Goal: Task Accomplishment & Management: Manage account settings

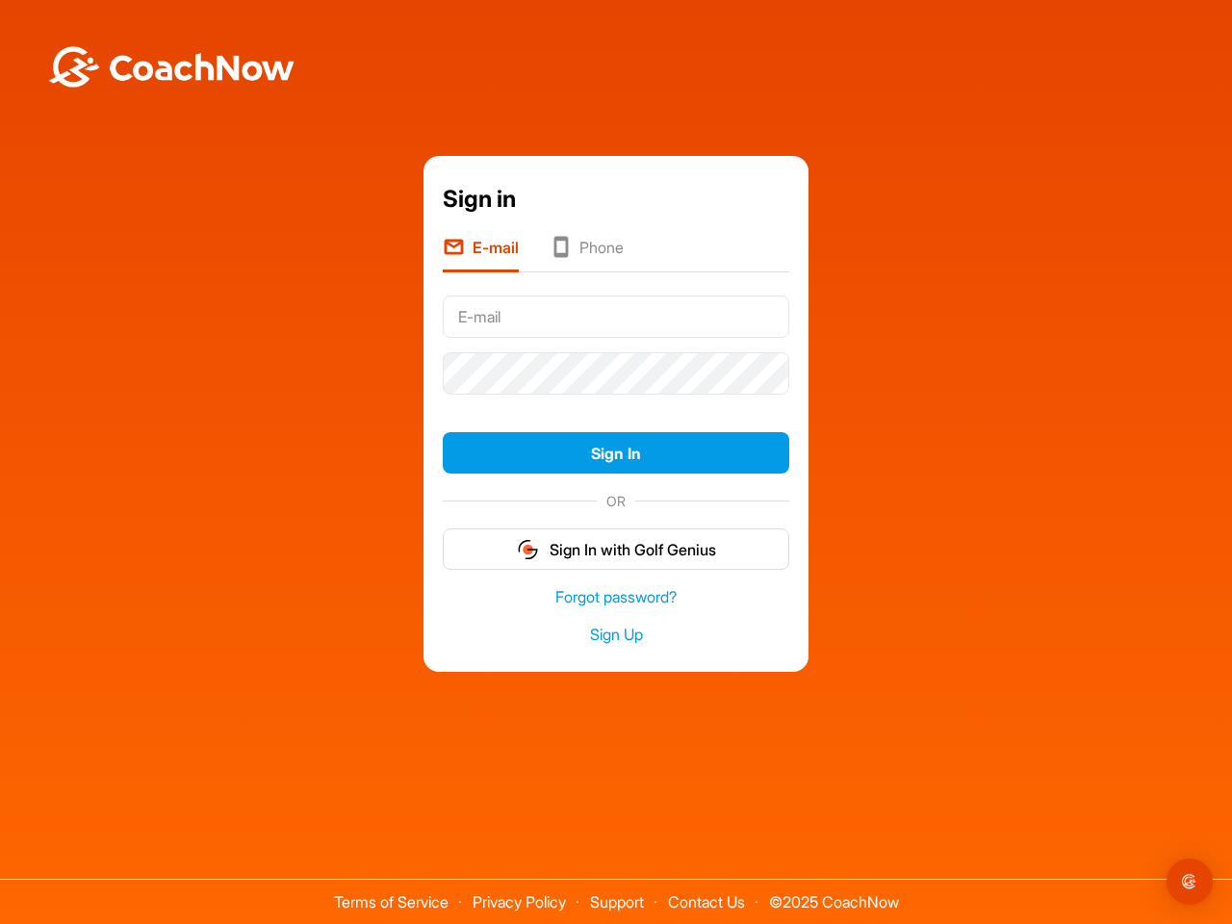
click at [616, 402] on form "Sign In OR Sign In with Golf Genius" at bounding box center [616, 430] width 346 height 282
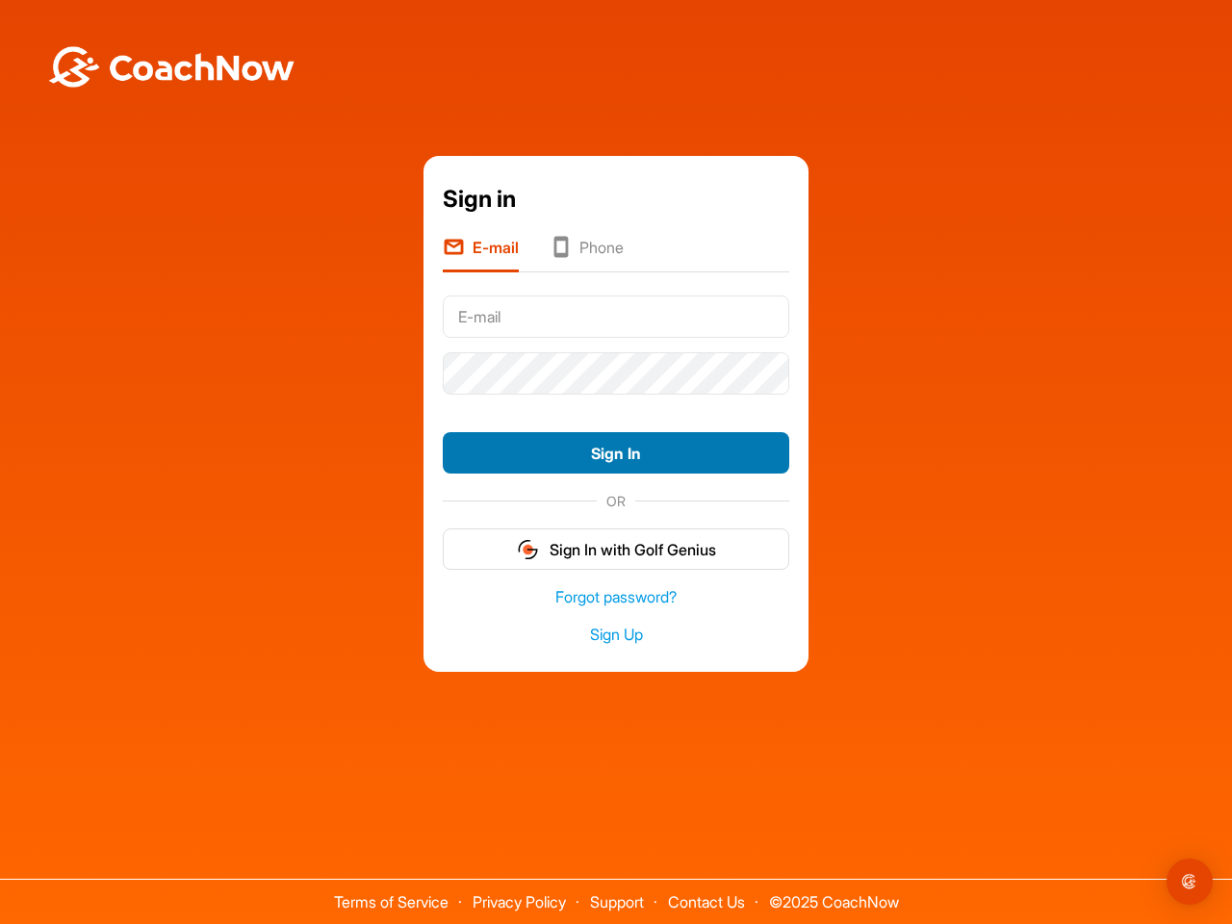
click at [616, 452] on button "Sign In" at bounding box center [616, 452] width 346 height 41
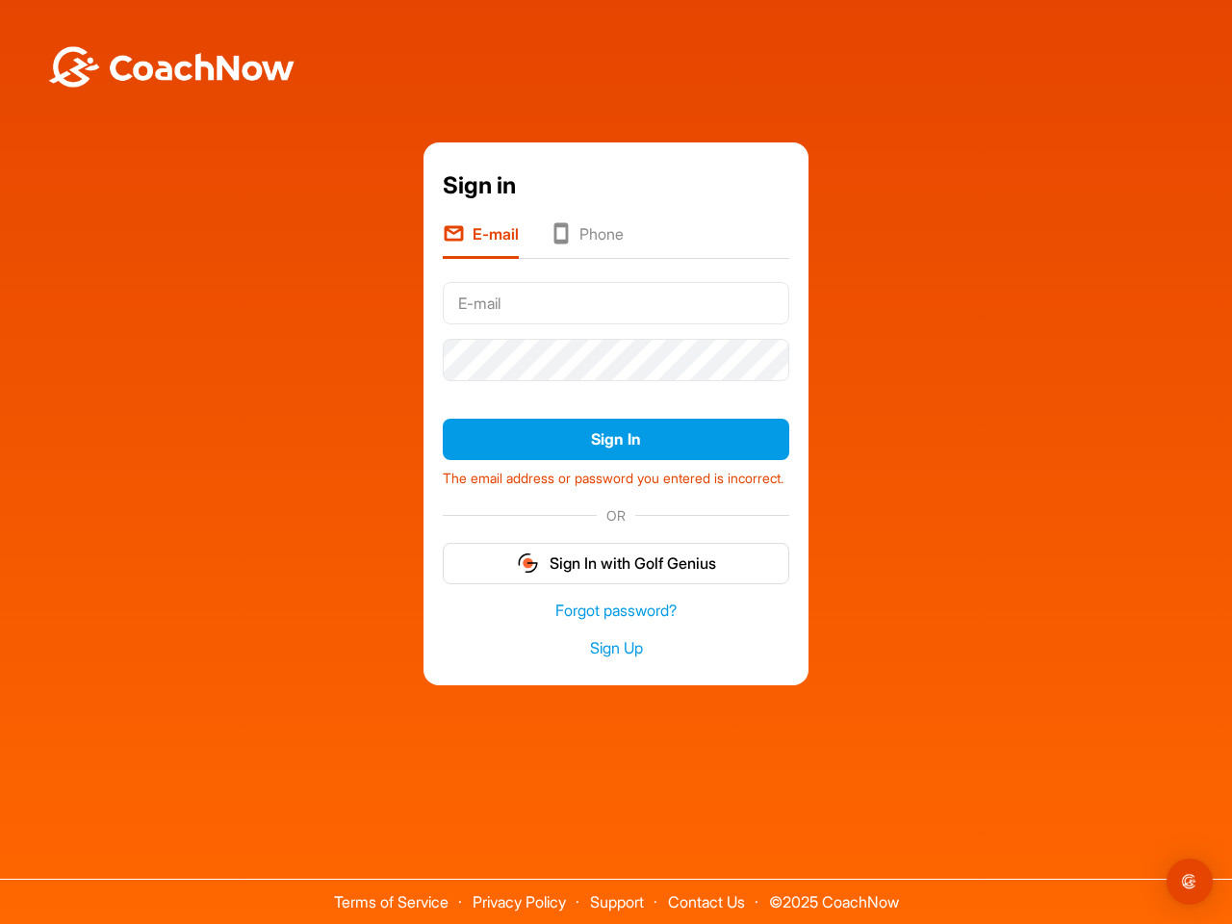
click at [616, 549] on form "Sign In The email address or password you entered is incorrect. OR Sign In with…" at bounding box center [616, 428] width 346 height 309
click at [1190, 882] on img "Open Intercom Messenger" at bounding box center [1189, 881] width 23 height 23
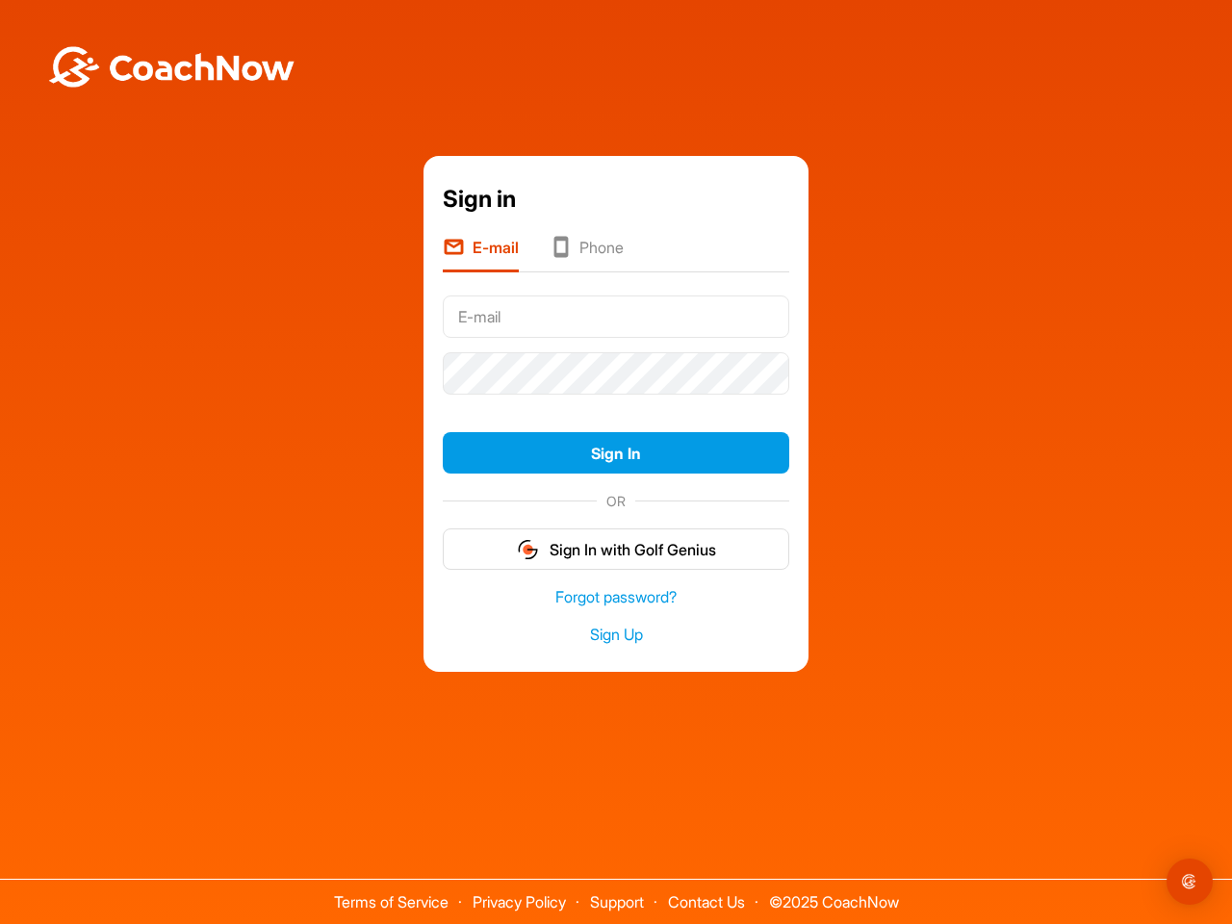
click at [616, 402] on form "Sign In OR Sign In with Golf Genius" at bounding box center [616, 430] width 346 height 282
click at [616, 452] on button "Sign In" at bounding box center [616, 452] width 346 height 41
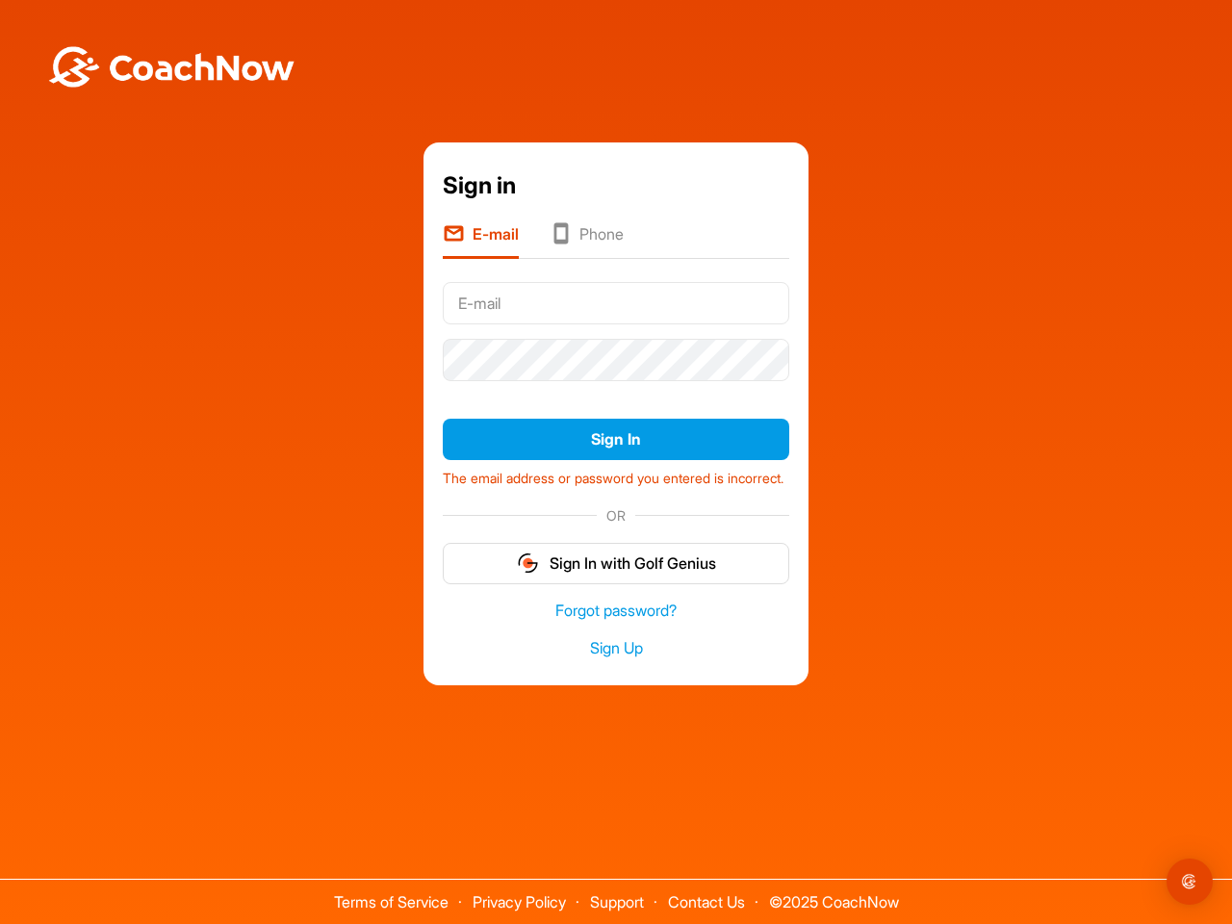
click at [616, 549] on form "Sign In The email address or password you entered is incorrect. OR Sign In with…" at bounding box center [616, 428] width 346 height 309
click at [1190, 882] on img "Open Intercom Messenger" at bounding box center [1189, 881] width 23 height 23
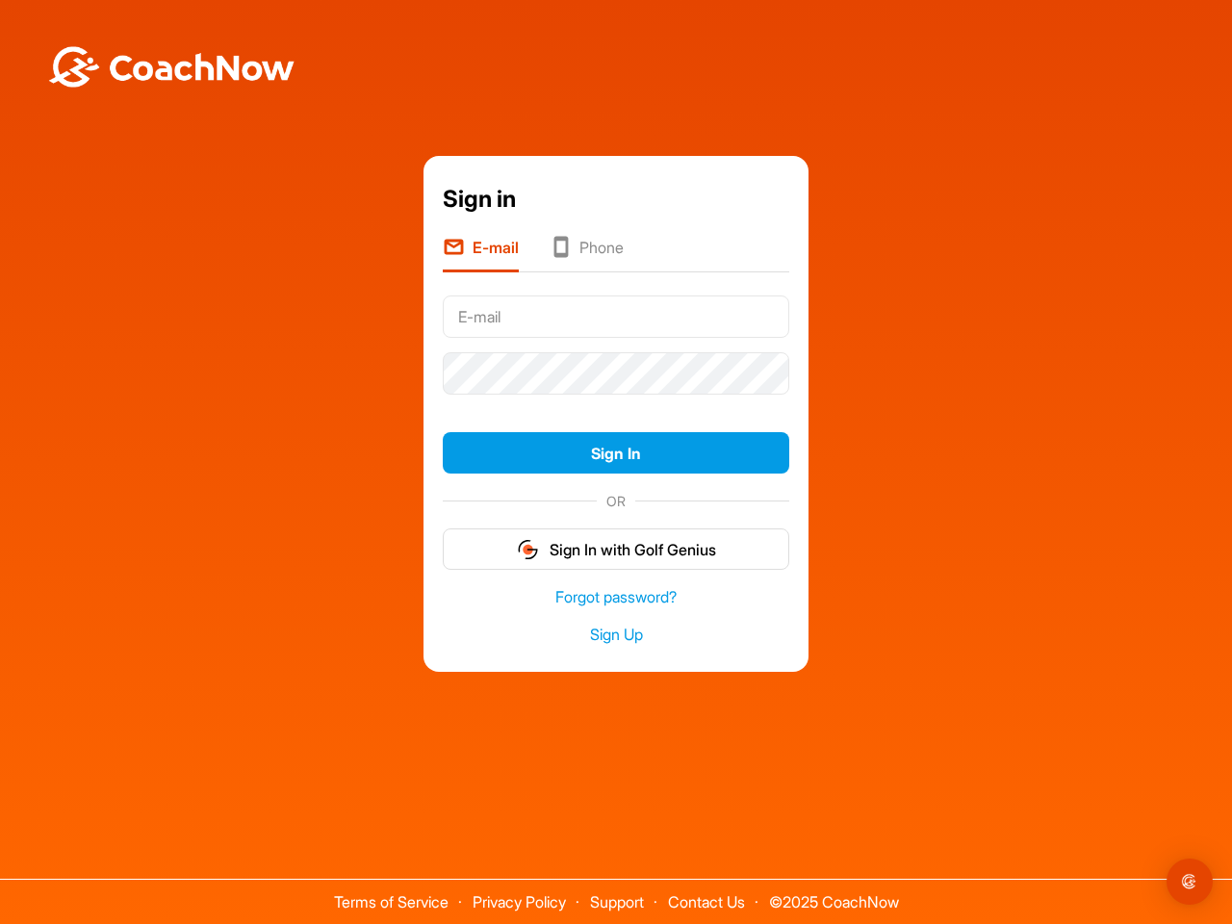
click at [616, 402] on form "Sign In OR Sign In with Golf Genius" at bounding box center [616, 430] width 346 height 282
click at [616, 452] on button "Sign In" at bounding box center [616, 452] width 346 height 41
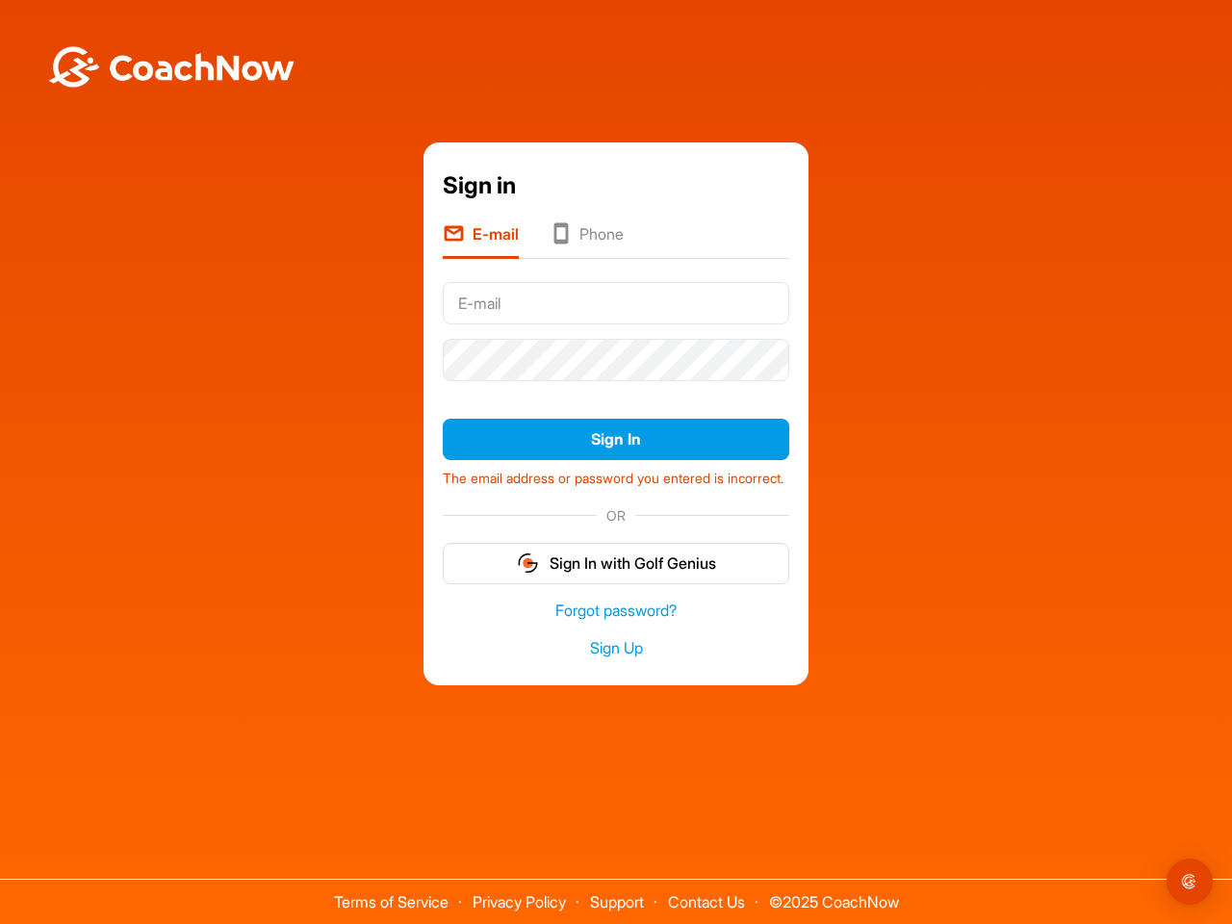
click at [616, 549] on form "Sign In The email address or password you entered is incorrect. OR Sign In with…" at bounding box center [616, 428] width 346 height 309
click at [1190, 882] on img "Open Intercom Messenger" at bounding box center [1189, 881] width 23 height 23
